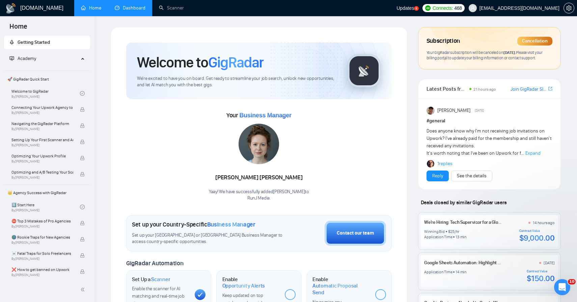
click at [139, 11] on link "Dashboard" at bounding box center [130, 8] width 31 height 6
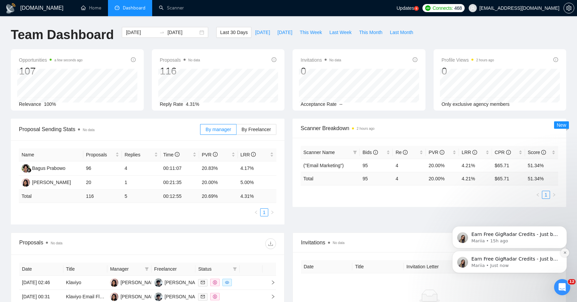
click at [564, 253] on icon "Dismiss notification" at bounding box center [564, 253] width 2 height 2
click at [564, 252] on icon "Dismiss notification" at bounding box center [565, 253] width 4 height 4
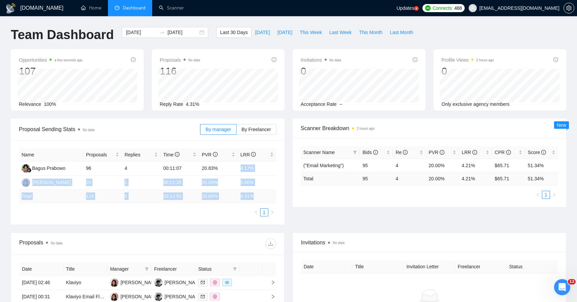
drag, startPoint x: 237, startPoint y: 167, endPoint x: 255, endPoint y: 200, distance: 37.3
click at [255, 200] on table "Name Proposals Replies Time PVR LRR Bagus Prabowo 96 4 00:11:07 20.83% 4.17% [P…" at bounding box center [147, 175] width 257 height 55
click at [255, 200] on td "4.31 %" at bounding box center [257, 196] width 39 height 13
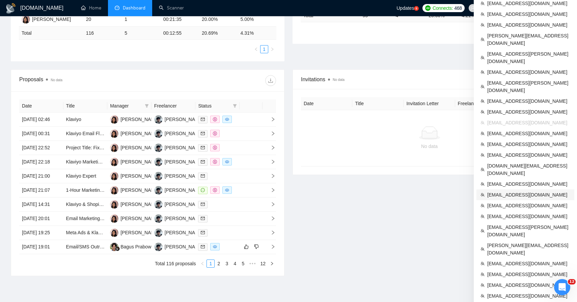
click at [534, 191] on span "[EMAIL_ADDRESS][DOMAIN_NAME]" at bounding box center [528, 194] width 83 height 7
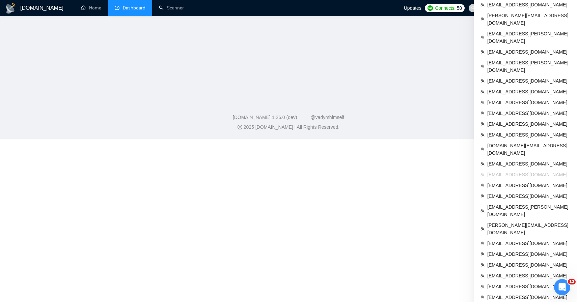
scroll to position [258, 0]
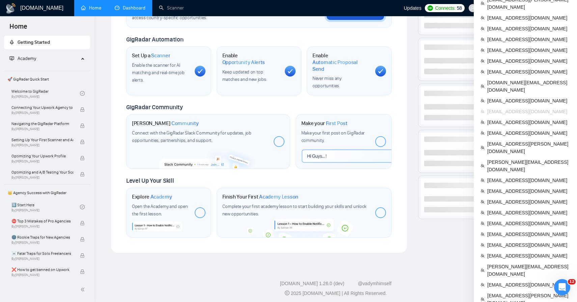
click at [524, 108] on span "[EMAIL_ADDRESS][DOMAIN_NAME]" at bounding box center [528, 111] width 83 height 7
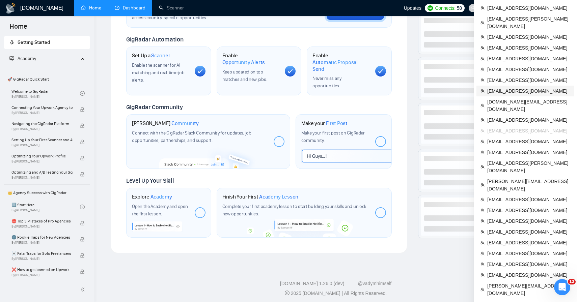
click at [519, 86] on li "[EMAIL_ADDRESS][DOMAIN_NAME]" at bounding box center [525, 91] width 98 height 11
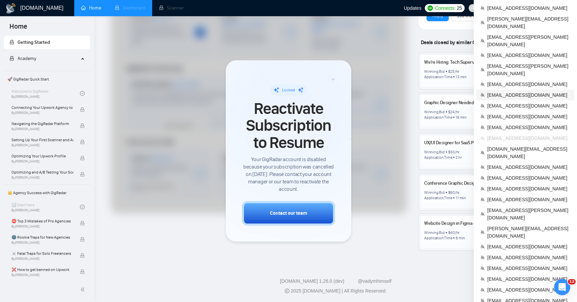
scroll to position [177, 0]
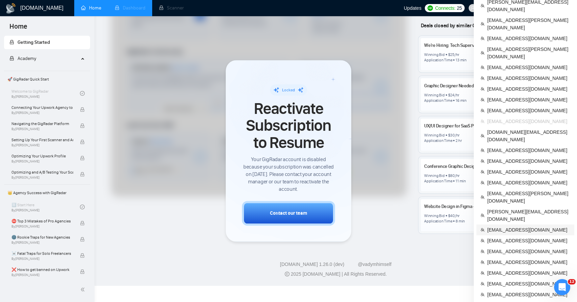
click at [514, 226] on span "[EMAIL_ADDRESS][DOMAIN_NAME]" at bounding box center [528, 229] width 83 height 7
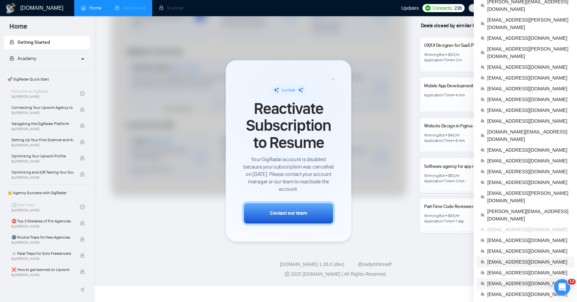
click at [526, 280] on span "[EMAIL_ADDRESS][DOMAIN_NAME]" at bounding box center [528, 283] width 83 height 7
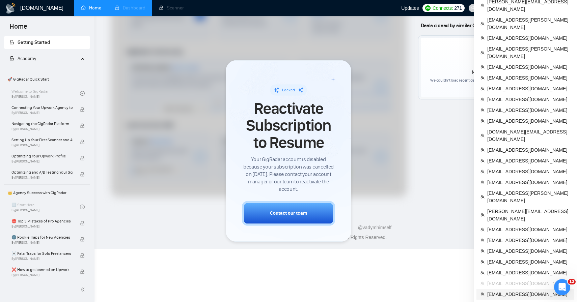
click at [517, 291] on span "[EMAIL_ADDRESS][DOMAIN_NAME]" at bounding box center [528, 294] width 83 height 7
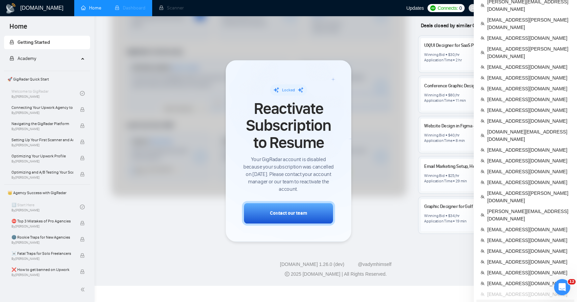
click at [525, 302] on span "[EMAIL_ADDRESS][DOMAIN_NAME]" at bounding box center [528, 305] width 83 height 7
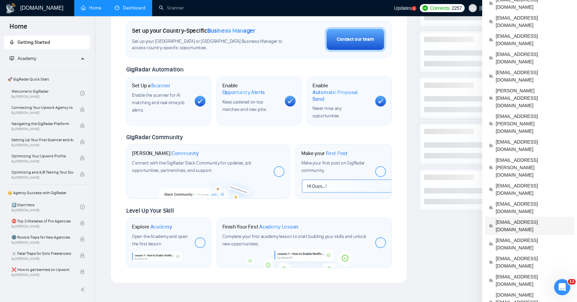
click at [528, 217] on li "[EMAIL_ADDRESS][DOMAIN_NAME]" at bounding box center [529, 226] width 89 height 18
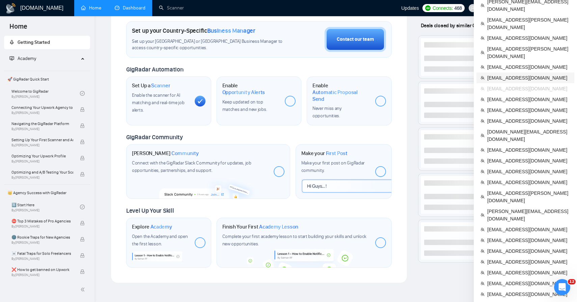
click at [530, 74] on span "[EMAIL_ADDRESS][DOMAIN_NAME]" at bounding box center [528, 77] width 83 height 7
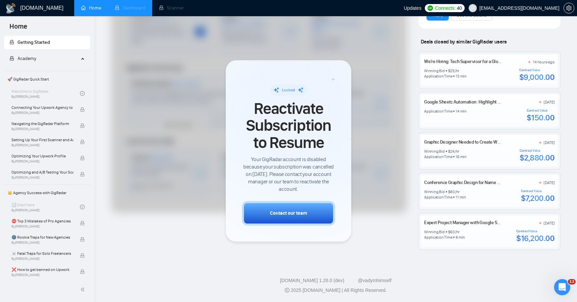
scroll to position [160, 0]
